Goal: Check status: Check status

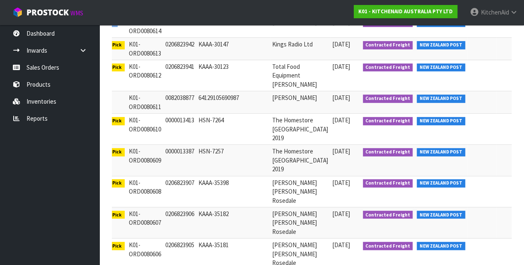
scroll to position [0, 37]
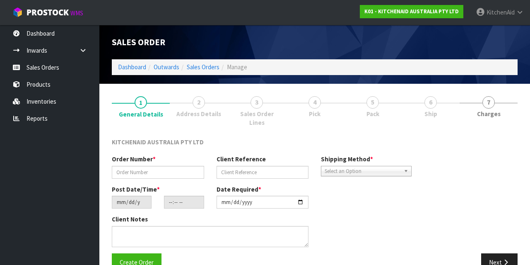
type input "0000013387"
type input "HSN-7257"
type input "[DATE]"
type input "18:44:41.000"
type input "[DATE]"
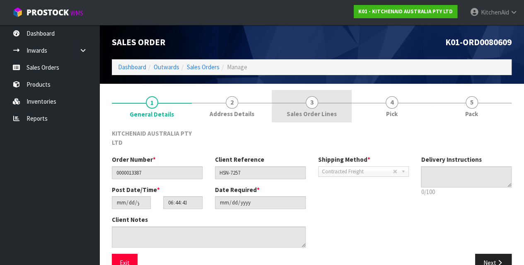
click at [305, 103] on link "3 Sales Order Lines" at bounding box center [312, 106] width 80 height 33
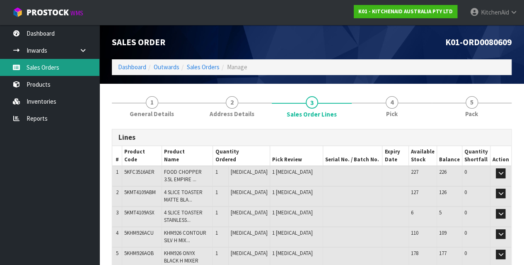
click at [43, 68] on link "Sales Orders" at bounding box center [49, 67] width 99 height 17
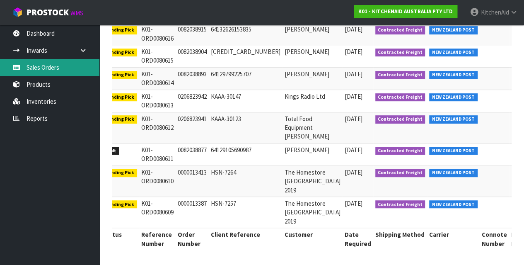
scroll to position [0, 37]
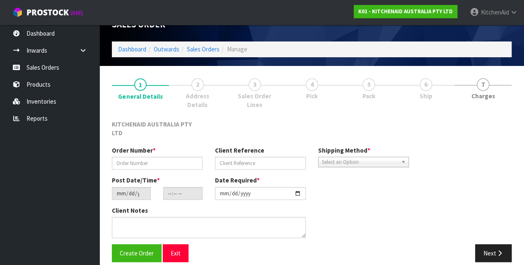
type input "0000013413"
type input "HSN-7264"
type input "[DATE]"
type input "18:44:49.000"
type input "[DATE]"
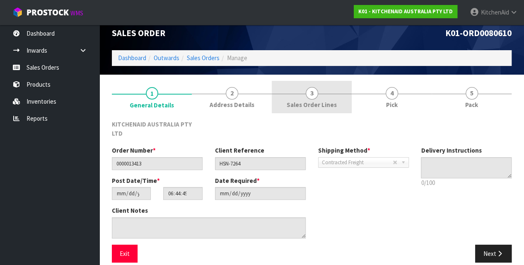
click at [314, 99] on link "3 Sales Order Lines" at bounding box center [312, 97] width 80 height 33
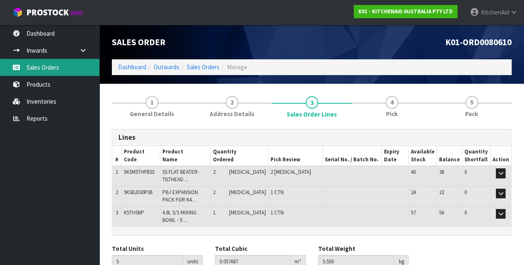
click at [52, 69] on link "Sales Orders" at bounding box center [49, 67] width 99 height 17
